Goal: Navigation & Orientation: Find specific page/section

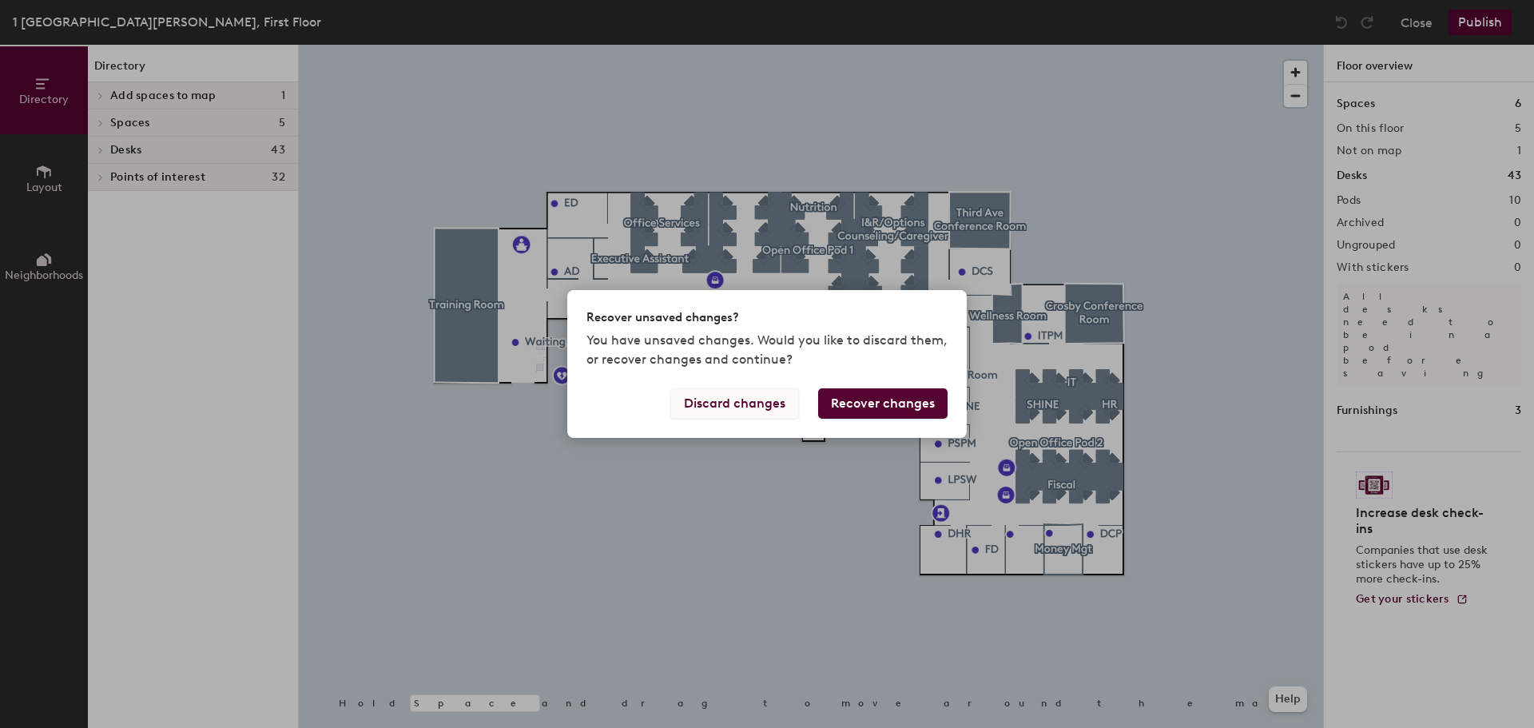
click at [742, 404] on button "Discard changes" at bounding box center [734, 403] width 129 height 30
